Goal: Book appointment/travel/reservation

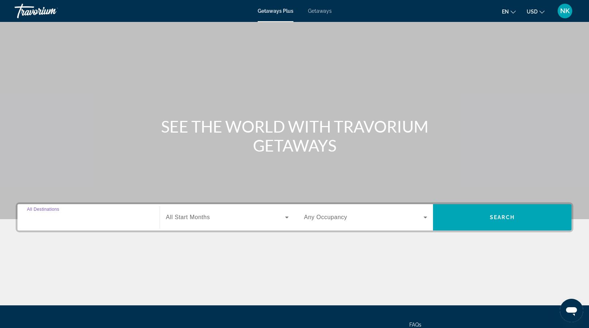
click at [115, 218] on input "Destination All Destinations" at bounding box center [88, 217] width 123 height 9
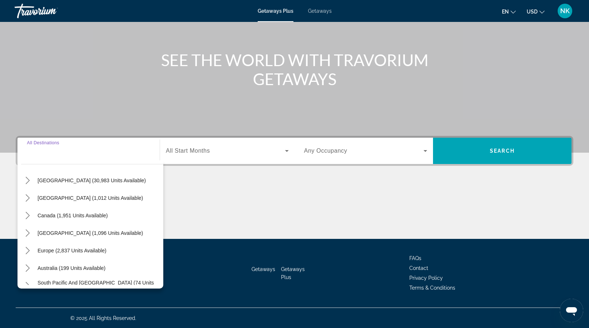
scroll to position [22, 0]
click at [27, 233] on icon "Toggle Caribbean & Atlantic Islands (1,096 units available) submenu" at bounding box center [27, 232] width 7 height 7
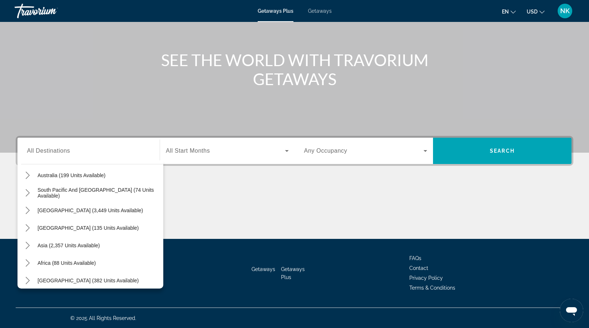
scroll to position [201, 0]
click at [25, 227] on icon "Toggle Central America (135 units available) submenu" at bounding box center [27, 227] width 7 height 7
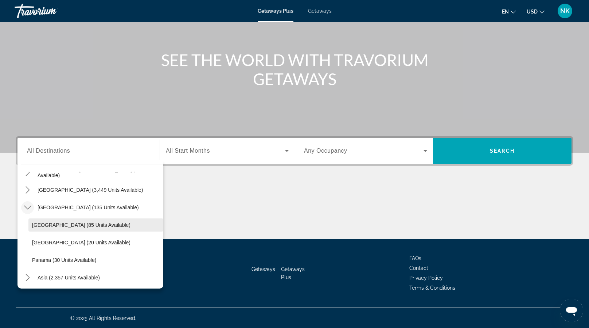
scroll to position [221, 0]
click at [81, 222] on span "[GEOGRAPHIC_DATA] (85 units available)" at bounding box center [81, 225] width 98 height 6
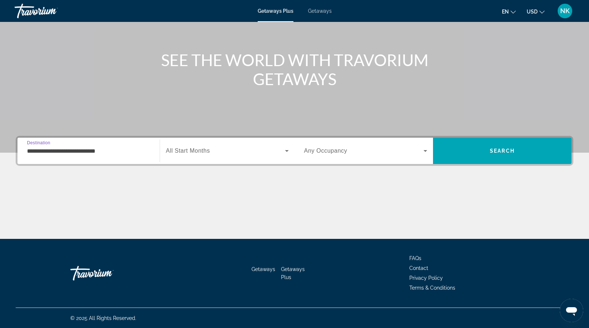
click at [40, 153] on input "**********" at bounding box center [88, 151] width 123 height 9
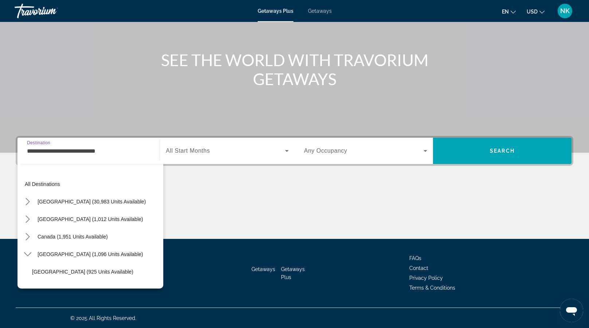
scroll to position [218, 0]
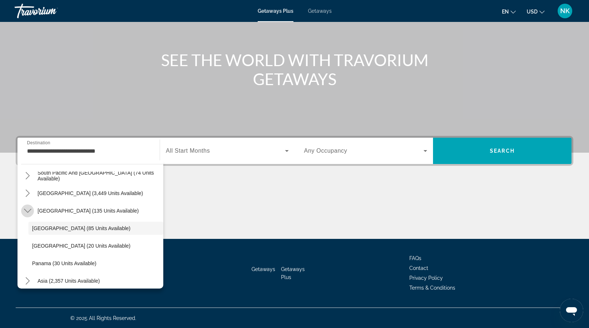
click at [29, 210] on icon "Toggle Central America (135 units available) submenu" at bounding box center [27, 210] width 7 height 7
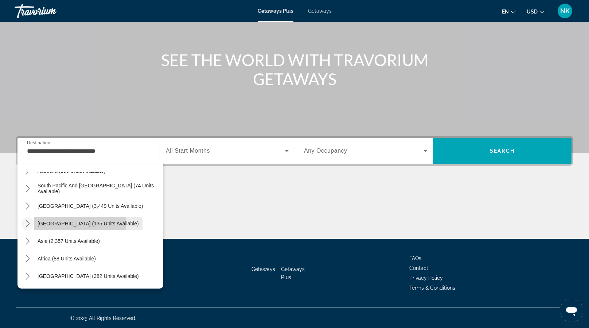
click at [67, 222] on span "[GEOGRAPHIC_DATA] (135 units available)" at bounding box center [88, 223] width 101 height 6
type input "**********"
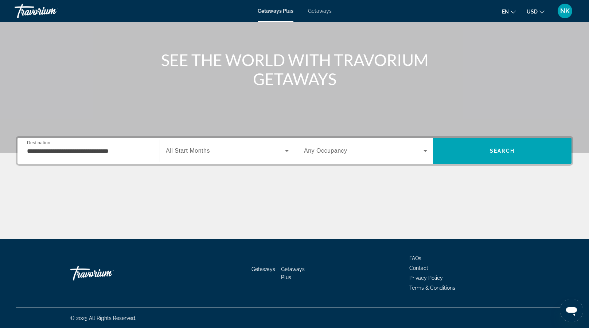
click at [220, 155] on div "Search widget" at bounding box center [227, 150] width 123 height 20
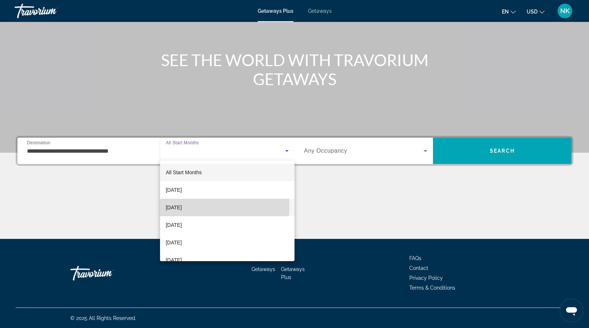
click at [182, 206] on span "[DATE]" at bounding box center [174, 207] width 16 height 9
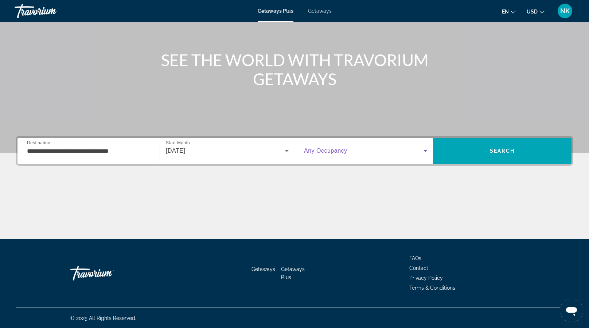
click at [411, 151] on span "Search widget" at bounding box center [364, 150] width 120 height 9
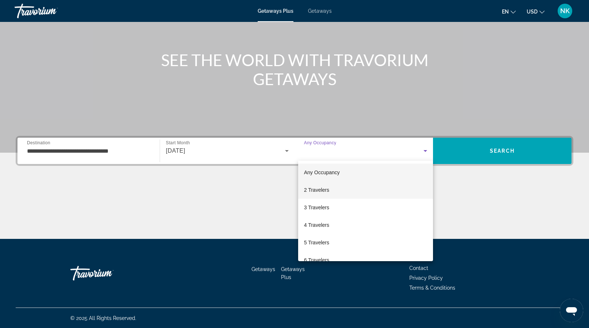
click at [337, 187] on mat-option "2 Travelers" at bounding box center [365, 190] width 135 height 18
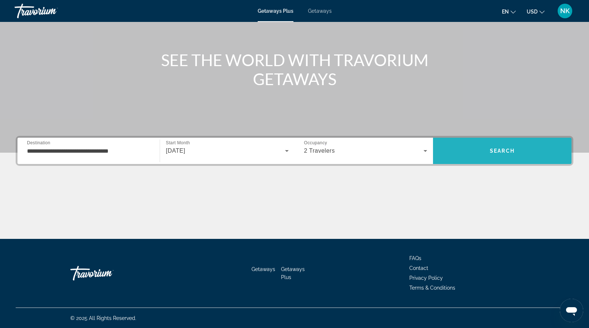
click at [497, 150] on span "Search" at bounding box center [502, 151] width 25 height 6
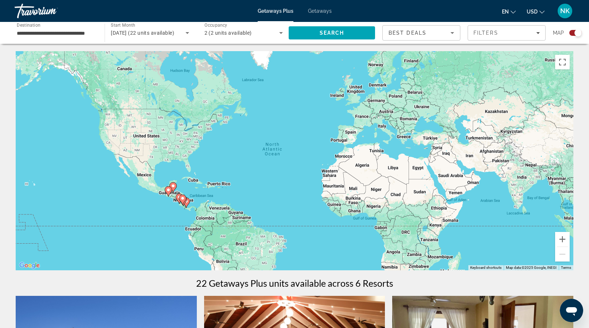
scroll to position [7, 0]
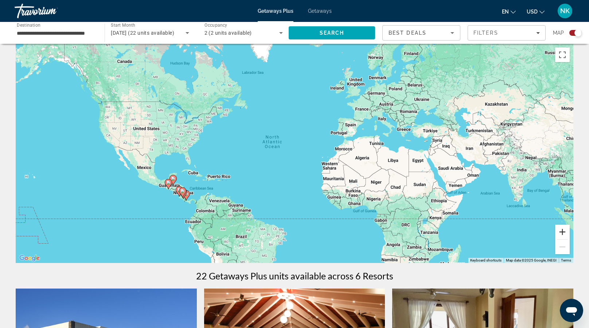
click at [565, 230] on button "Zoom in" at bounding box center [562, 231] width 15 height 15
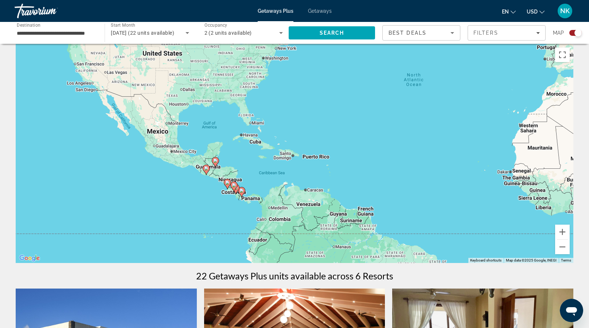
drag, startPoint x: 181, startPoint y: 196, endPoint x: 345, endPoint y: 146, distance: 171.7
click at [345, 146] on div "To activate drag with keyboard, press Alt + Enter. Once in keyboard drag state,…" at bounding box center [295, 153] width 558 height 219
click at [565, 231] on button "Zoom in" at bounding box center [562, 231] width 15 height 15
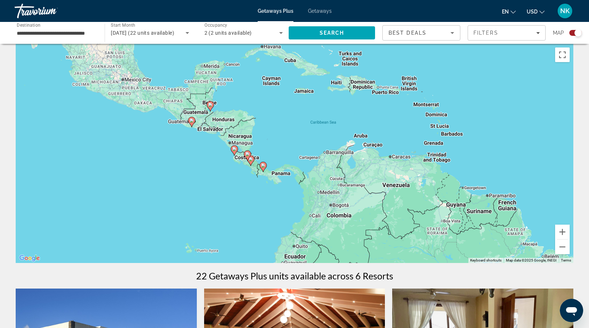
drag, startPoint x: 284, startPoint y: 202, endPoint x: 358, endPoint y: 133, distance: 101.9
click at [358, 133] on div "To activate drag with keyboard, press Alt + Enter. Once in keyboard drag state,…" at bounding box center [295, 153] width 558 height 219
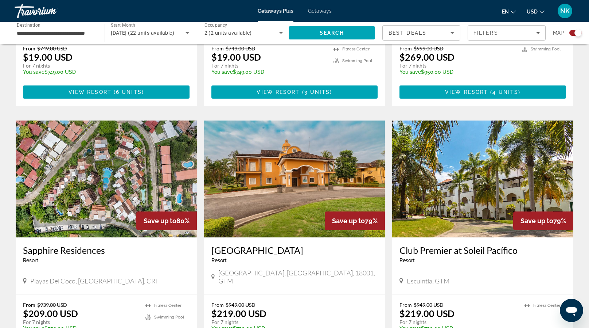
scroll to position [432, 0]
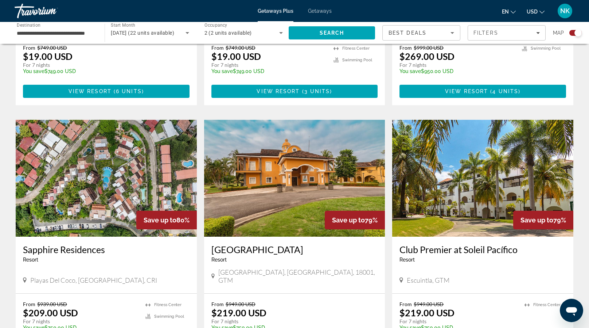
click at [425, 183] on img "Main content" at bounding box center [482, 178] width 181 height 117
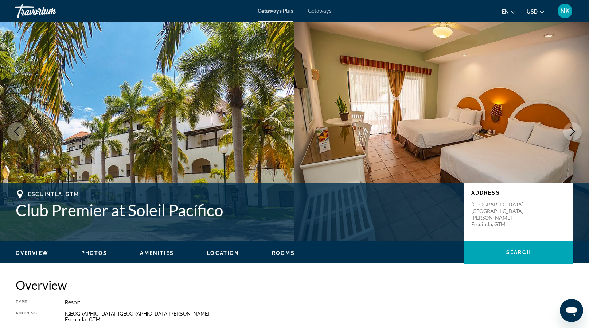
click at [570, 130] on icon "Next image" at bounding box center [573, 131] width 9 height 9
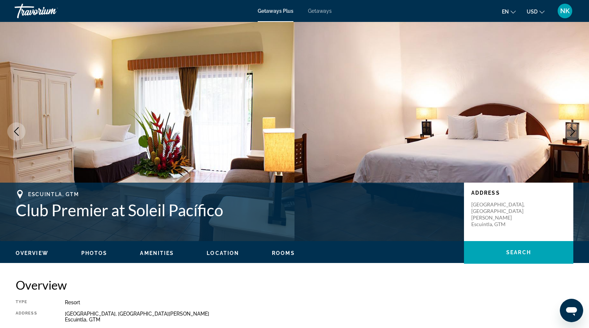
click at [570, 130] on icon "Next image" at bounding box center [573, 131] width 9 height 9
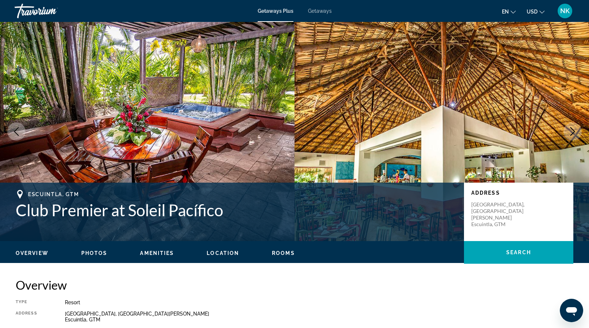
click at [570, 130] on icon "Next image" at bounding box center [573, 131] width 9 height 9
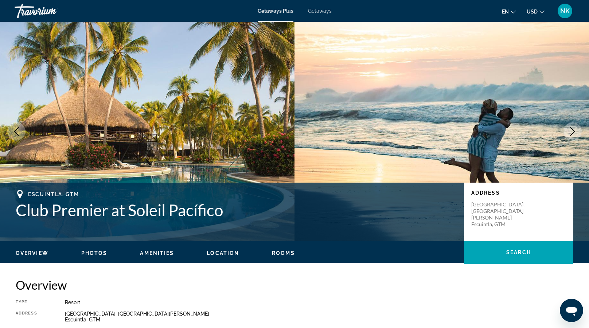
click at [570, 130] on icon "Next image" at bounding box center [573, 131] width 9 height 9
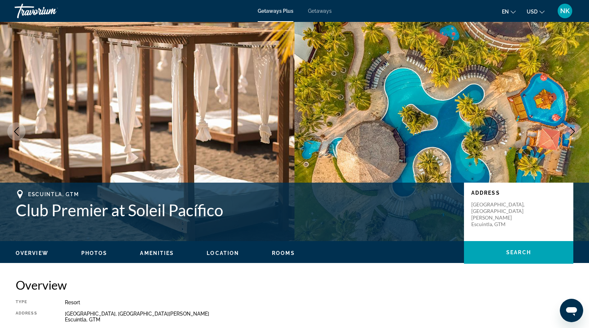
click at [570, 130] on icon "Next image" at bounding box center [573, 131] width 9 height 9
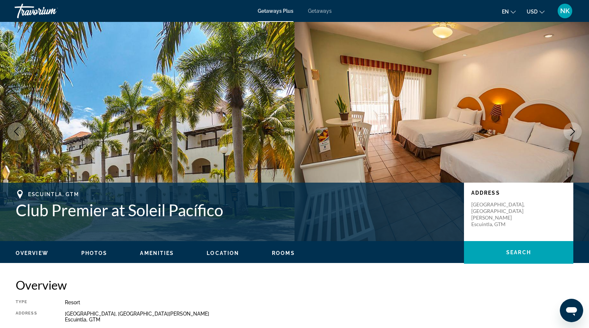
click at [570, 130] on icon "Next image" at bounding box center [573, 131] width 9 height 9
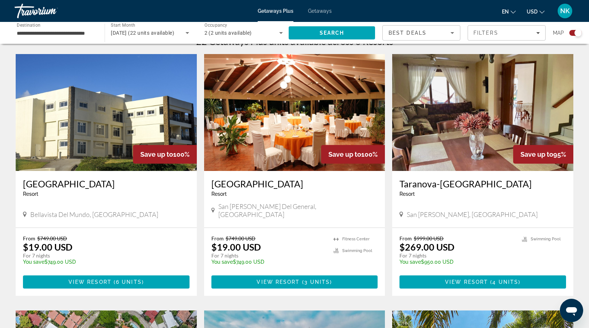
scroll to position [242, 0]
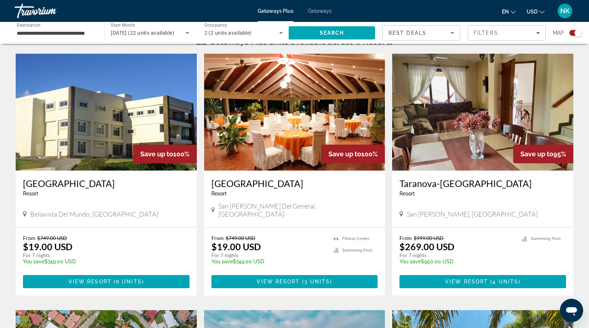
click at [260, 135] on img "Main content" at bounding box center [294, 112] width 181 height 117
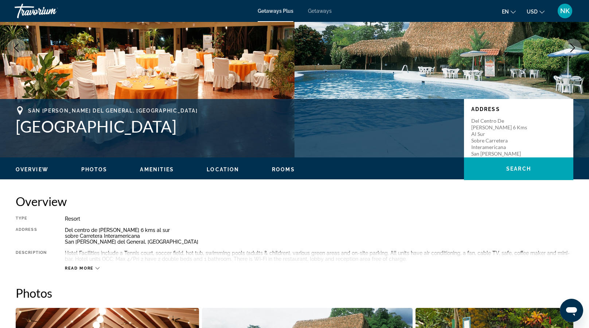
scroll to position [82, 0]
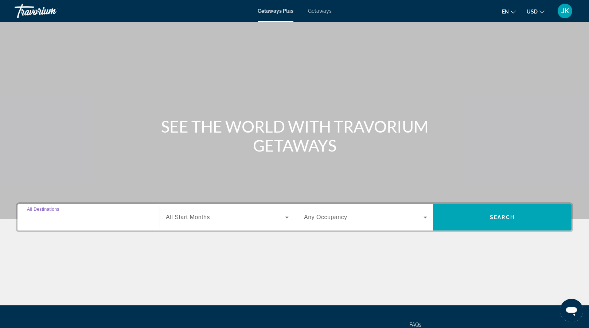
click at [80, 220] on input "Destination All Destinations" at bounding box center [88, 217] width 123 height 9
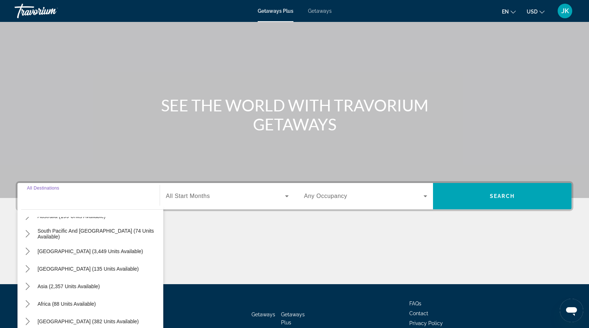
scroll to position [32, 0]
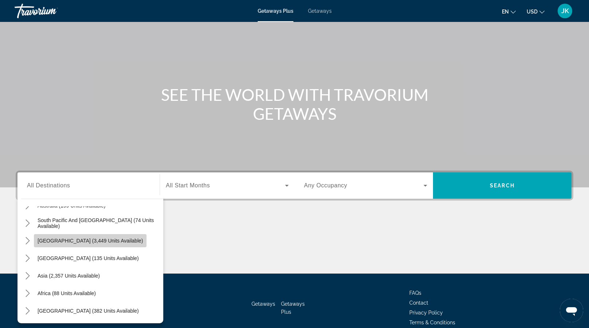
click at [99, 240] on span "[GEOGRAPHIC_DATA] (3,449 units available)" at bounding box center [90, 240] width 105 height 6
type input "**********"
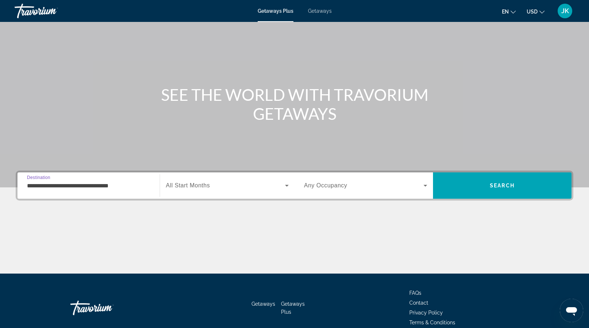
scroll to position [66, 0]
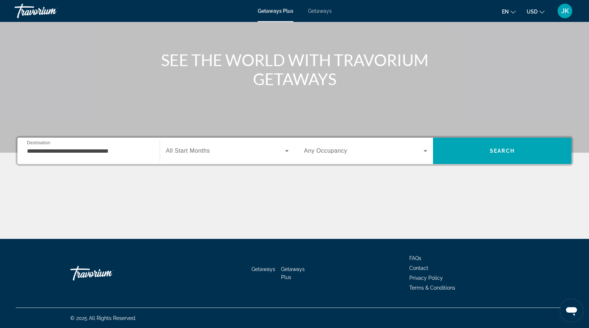
click at [208, 151] on span "All Start Months" at bounding box center [188, 150] width 44 height 6
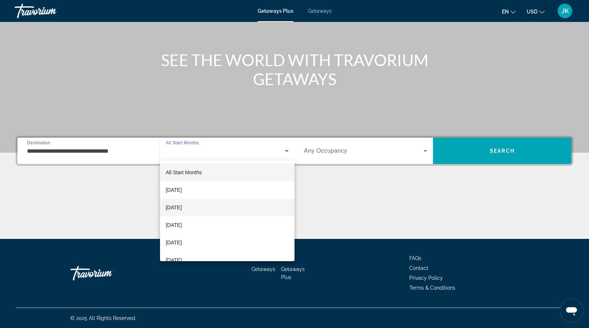
click at [182, 205] on span "[DATE]" at bounding box center [174, 207] width 16 height 9
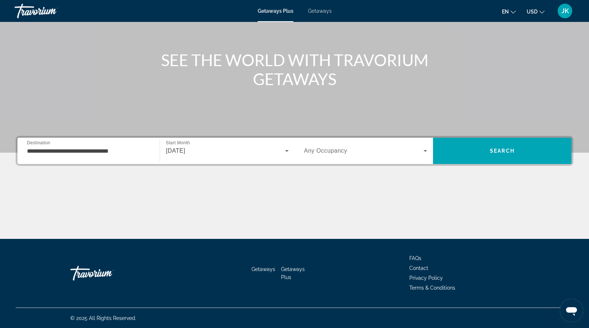
click at [341, 148] on span "Any Occupancy" at bounding box center [325, 150] width 43 height 6
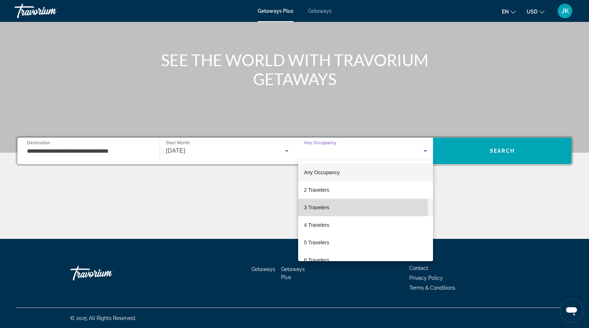
click at [319, 209] on span "3 Travelers" at bounding box center [316, 207] width 25 height 9
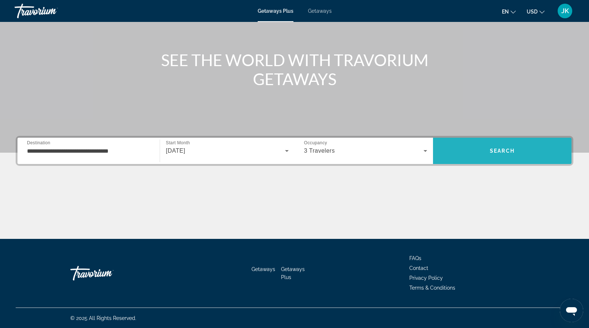
click at [480, 148] on span "Search" at bounding box center [502, 151] width 139 height 18
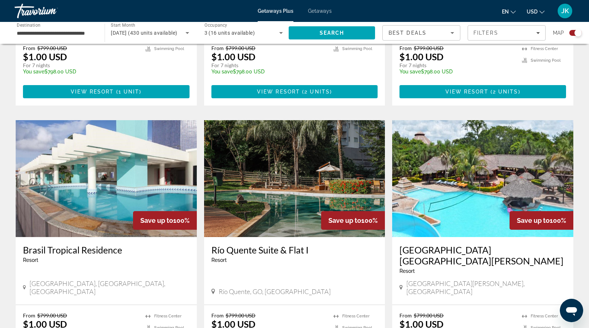
scroll to position [947, 0]
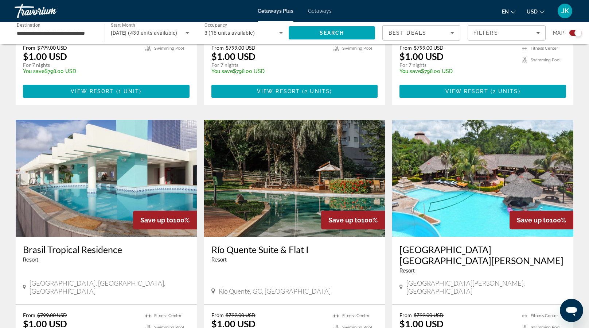
click at [474, 199] on img "Main content" at bounding box center [482, 178] width 181 height 117
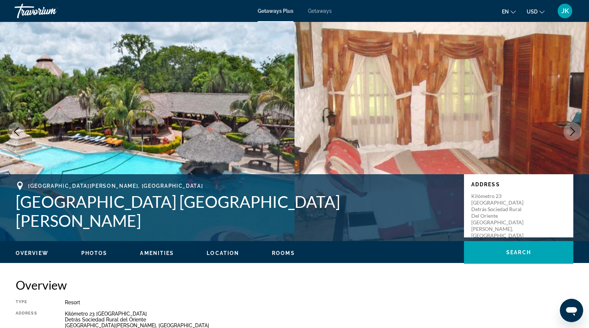
click at [576, 132] on icon "Next image" at bounding box center [573, 131] width 9 height 9
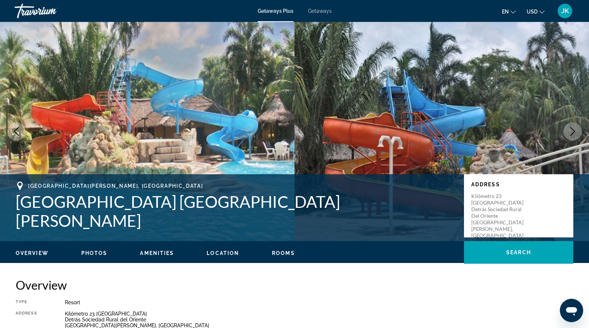
click at [576, 132] on icon "Next image" at bounding box center [573, 131] width 9 height 9
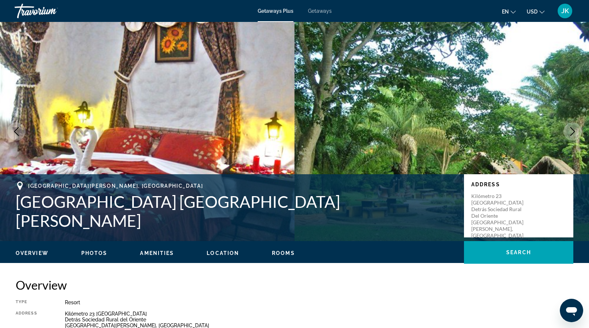
click at [576, 132] on icon "Next image" at bounding box center [573, 131] width 9 height 9
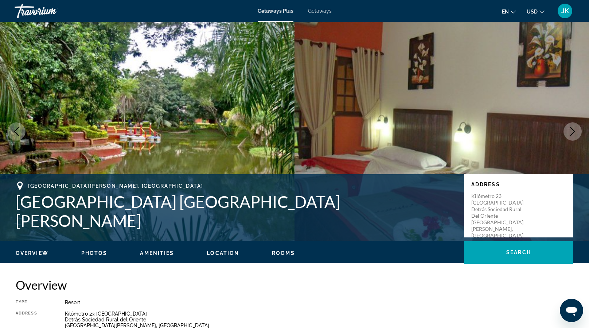
click at [576, 132] on icon "Next image" at bounding box center [573, 131] width 9 height 9
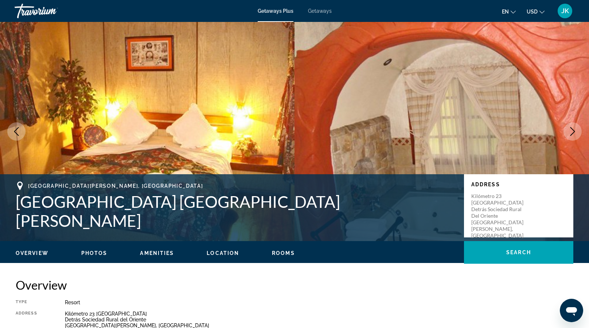
click at [576, 132] on icon "Next image" at bounding box center [573, 131] width 9 height 9
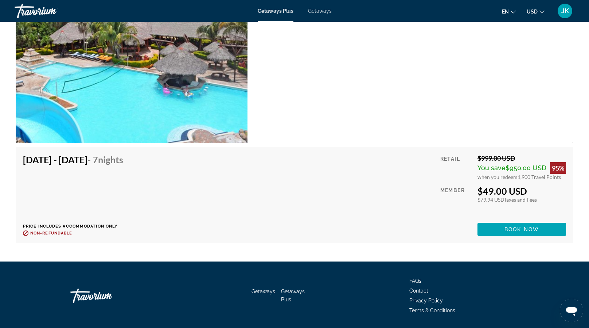
scroll to position [1249, 0]
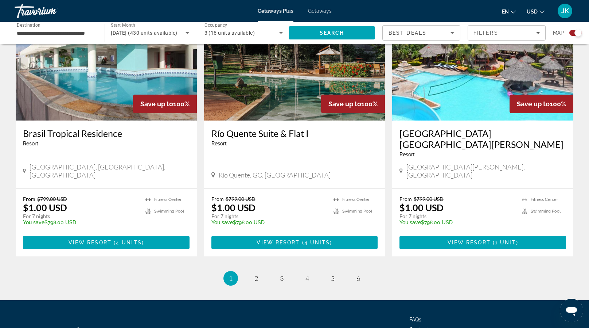
scroll to position [1078, 0]
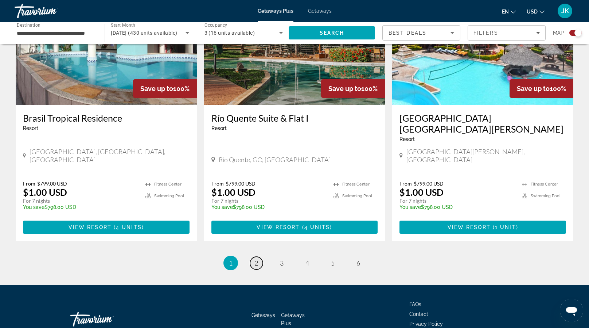
click at [255, 259] on span "2" at bounding box center [257, 263] width 4 height 8
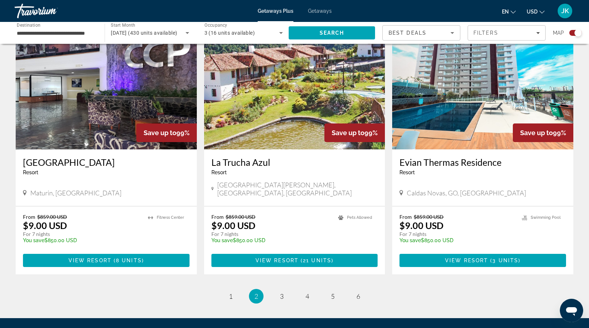
scroll to position [1034, 0]
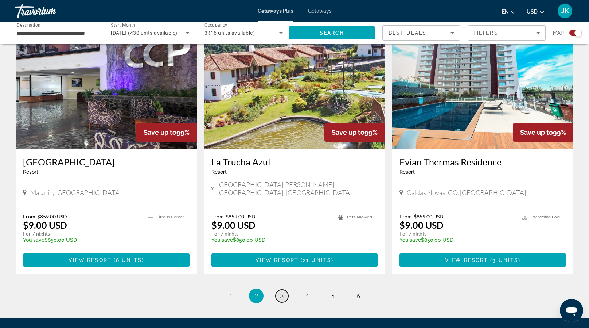
click at [280, 289] on link "page 3" at bounding box center [282, 295] width 13 height 13
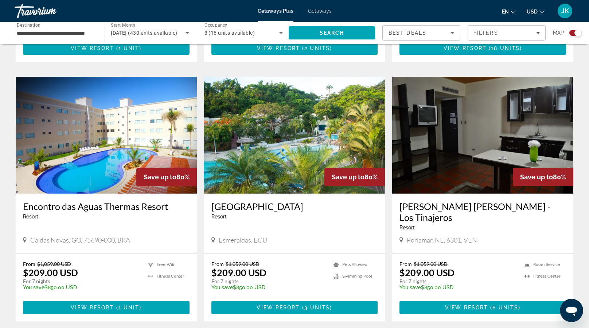
scroll to position [1089, 0]
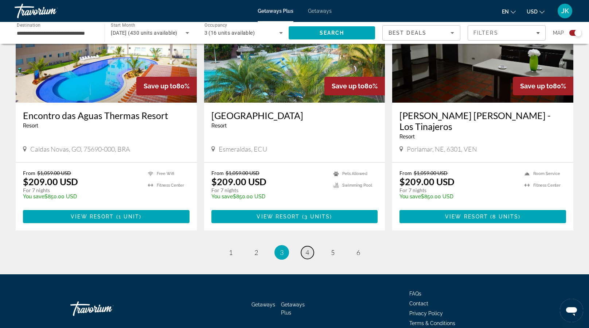
click at [306, 248] on span "4" at bounding box center [308, 252] width 4 height 8
